Goal: Task Accomplishment & Management: Manage account settings

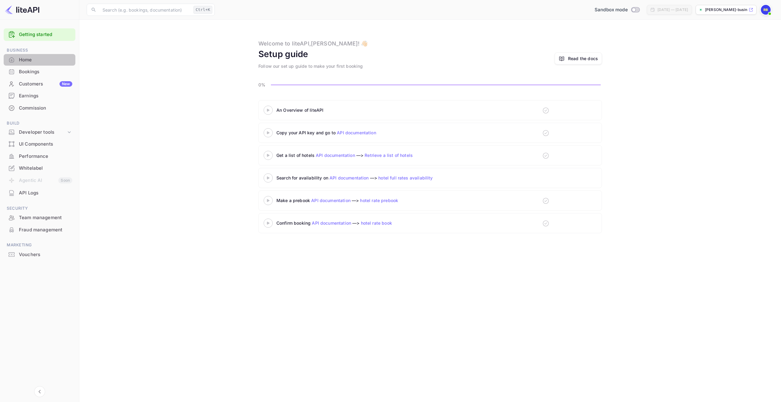
click at [20, 58] on div "Home" at bounding box center [45, 59] width 53 height 7
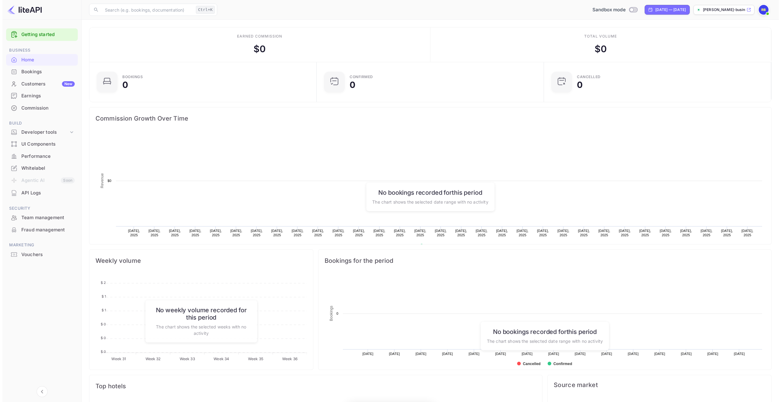
scroll to position [95, 219]
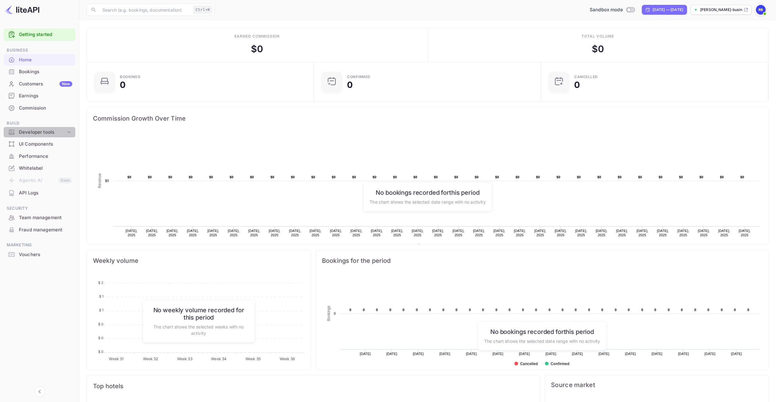
click at [66, 134] on icon at bounding box center [69, 132] width 6 height 6
click at [35, 153] on p "API Keys" at bounding box center [30, 152] width 18 height 6
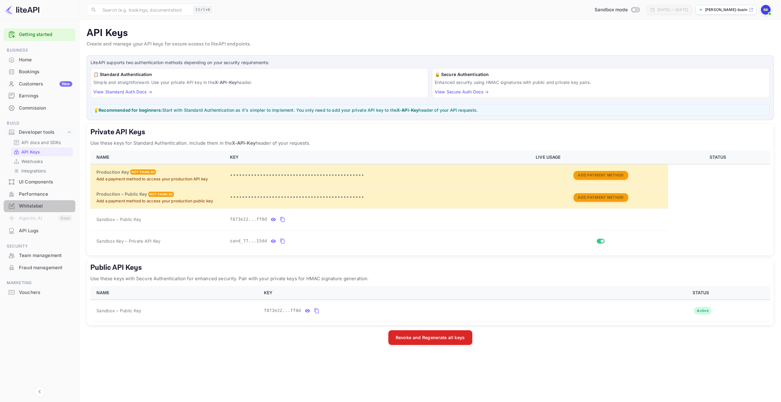
click at [34, 205] on div "Whitelabel" at bounding box center [45, 206] width 53 height 7
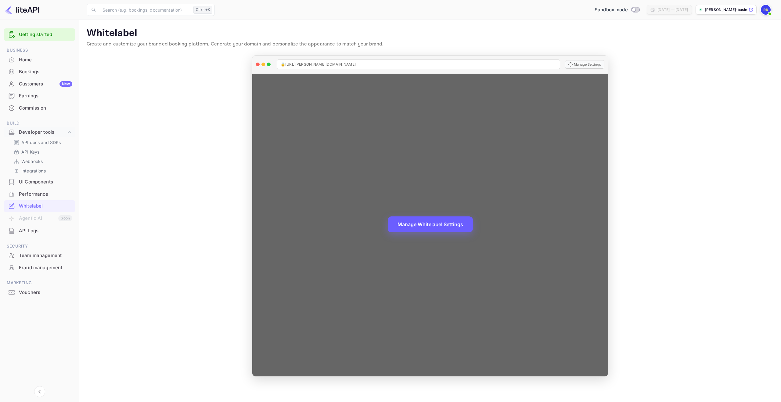
click at [428, 223] on button "Manage Whitelabel Settings" at bounding box center [430, 224] width 85 height 16
